Goal: Understand site structure: Understand site structure

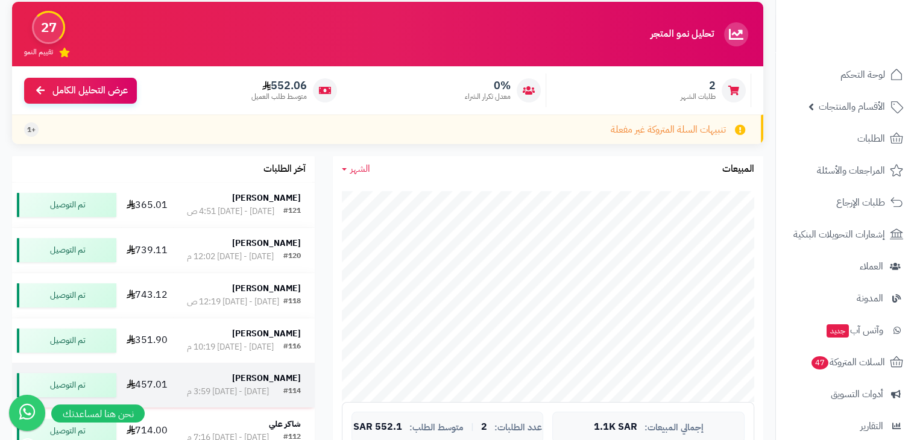
scroll to position [77, 0]
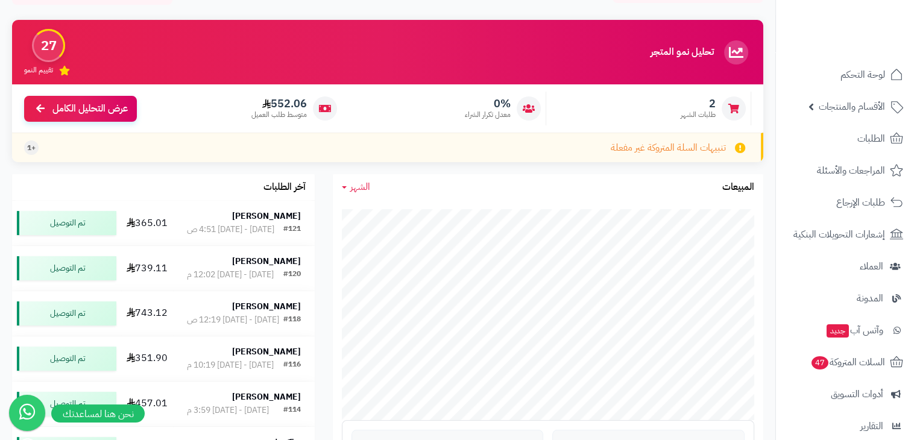
drag, startPoint x: 227, startPoint y: 99, endPoint x: 364, endPoint y: 148, distance: 145.6
click at [364, 148] on div "تحليل نمو المتجر المرحلة الأولى 27 تقييم النمو 2 طلبات الشهر 0% معدل تكرار الشر…" at bounding box center [387, 91] width 751 height 142
click at [364, 148] on div "تنبيهات السلة المتروكة غير مفعلة +1" at bounding box center [387, 148] width 751 height 30
click at [31, 146] on span "+1" at bounding box center [31, 148] width 8 height 10
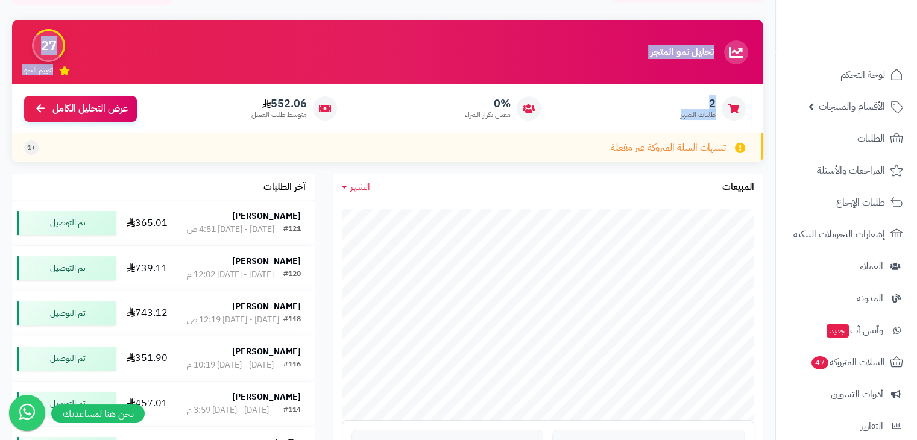
drag, startPoint x: 678, startPoint y: 113, endPoint x: 735, endPoint y: 42, distance: 90.8
click at [735, 42] on div "تحليل نمو المتجر المرحلة الأولى 27 تقييم النمو 2 طلبات الشهر 0% معدل تكرار الشر…" at bounding box center [387, 91] width 751 height 142
click at [496, 58] on div "تحليل نمو المتجر المرحلة الأولى 27 تقييم النمو" at bounding box center [387, 52] width 751 height 64
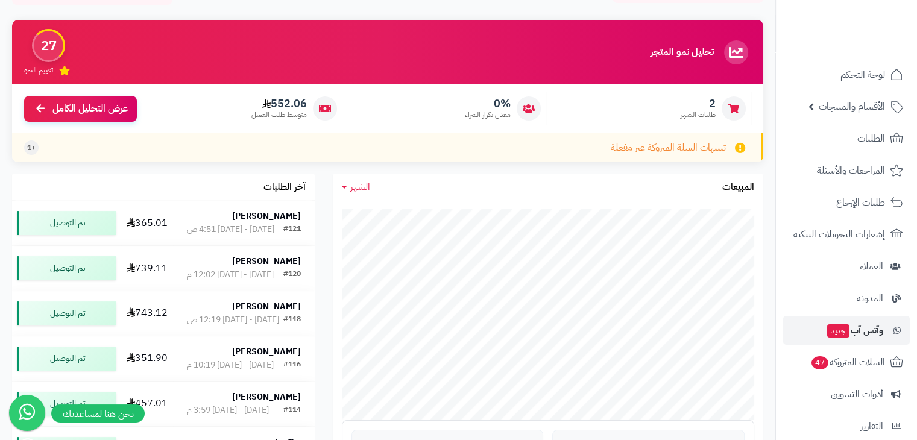
scroll to position [143, 0]
